Goal: Task Accomplishment & Management: Use online tool/utility

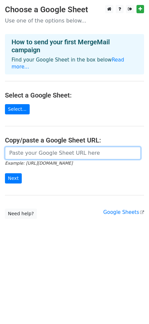
click at [33, 147] on input "url" at bounding box center [73, 153] width 136 height 13
paste input "[URL][DOMAIN_NAME]"
type input "[URL][DOMAIN_NAME]"
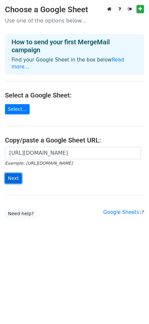
scroll to position [0, 0]
click at [12, 173] on input "Next" at bounding box center [13, 178] width 17 height 10
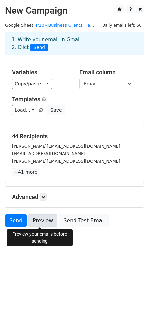
click at [39, 217] on link "Preview" at bounding box center [42, 220] width 29 height 13
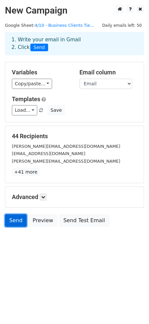
click at [18, 218] on link "Send" at bounding box center [16, 220] width 22 height 13
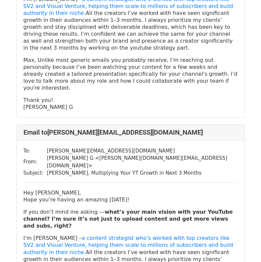
scroll to position [432, 0]
